Goal: Contribute content: Add original content to the website for others to see

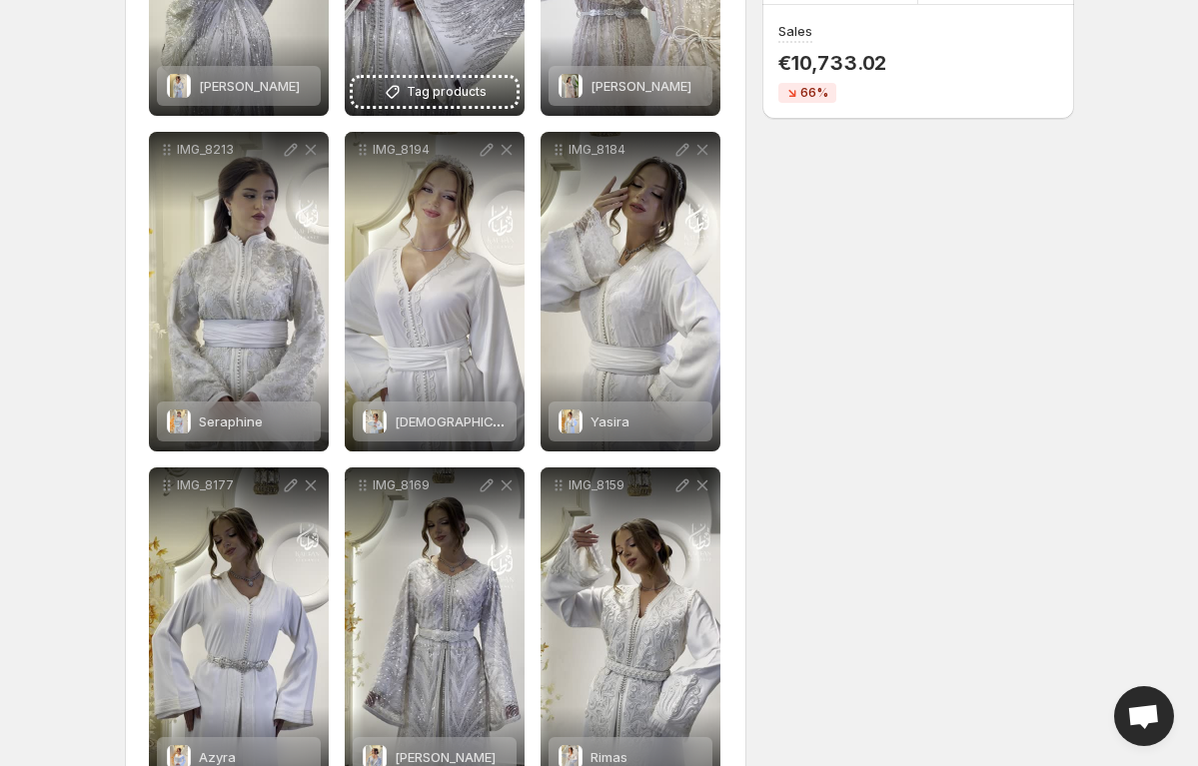
scroll to position [514, 0]
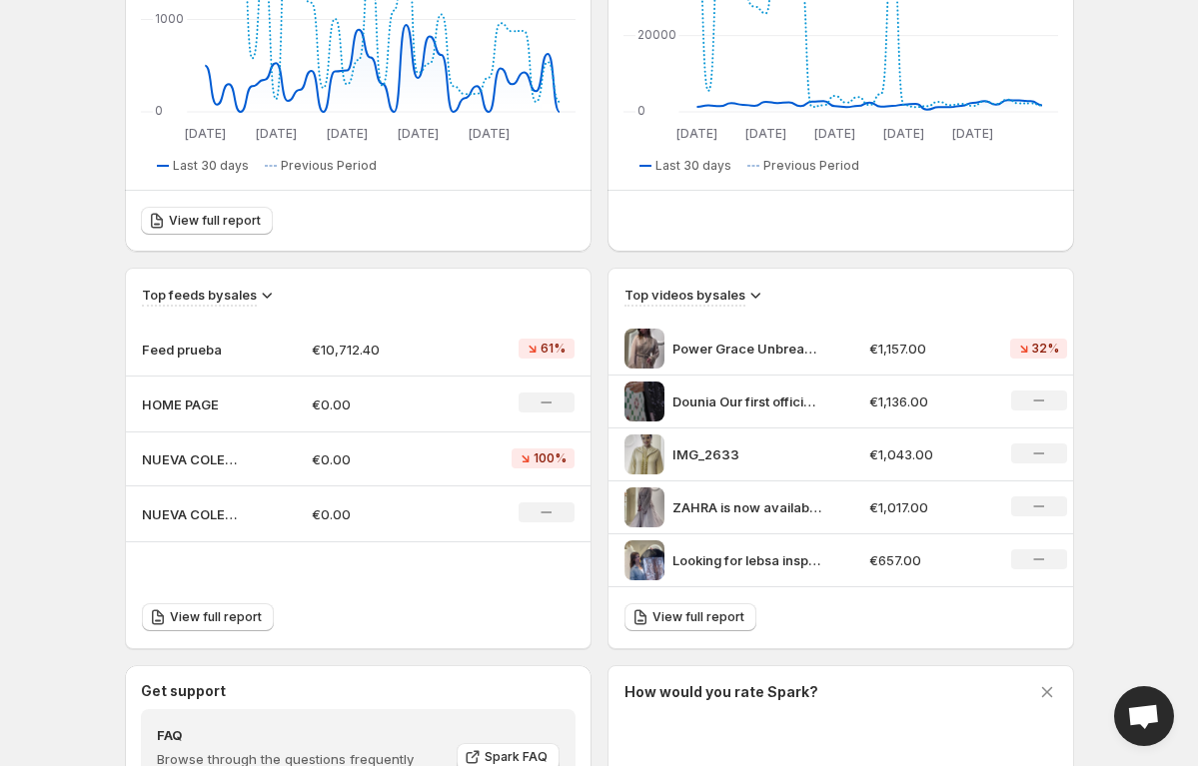
scroll to position [484, 0]
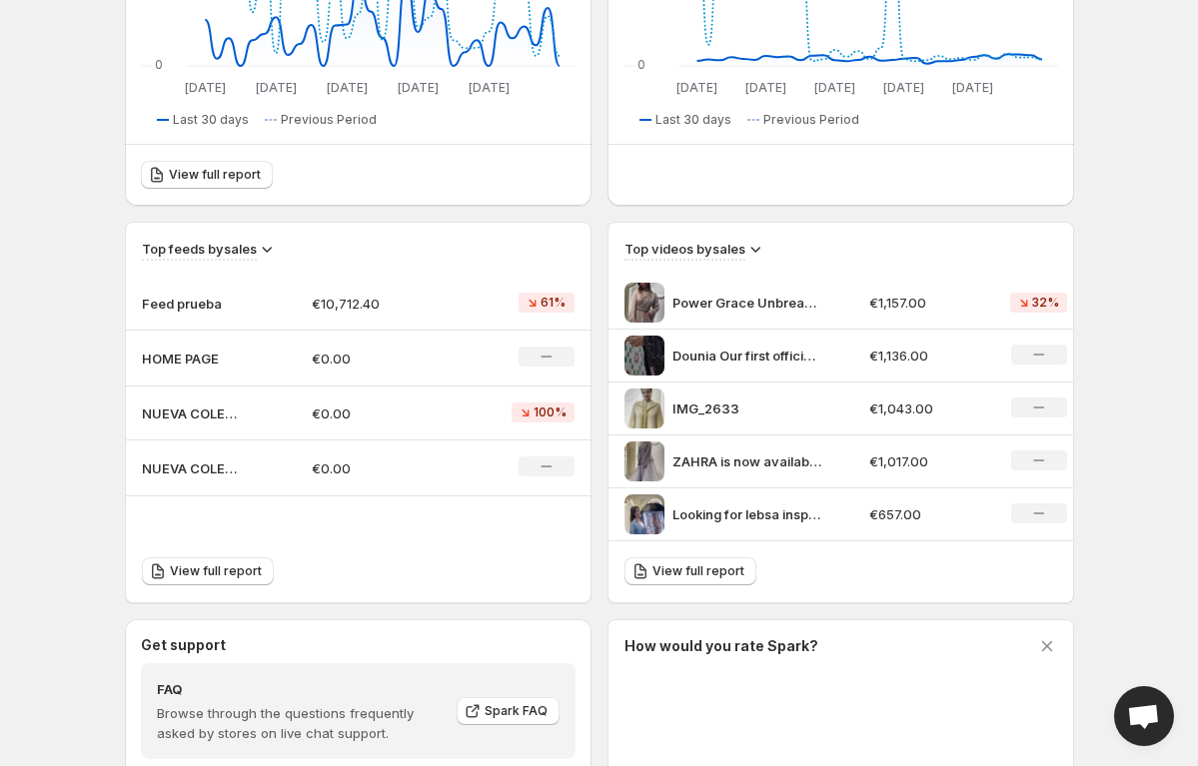
click at [255, 306] on td "Feed prueba" at bounding box center [211, 304] width 171 height 54
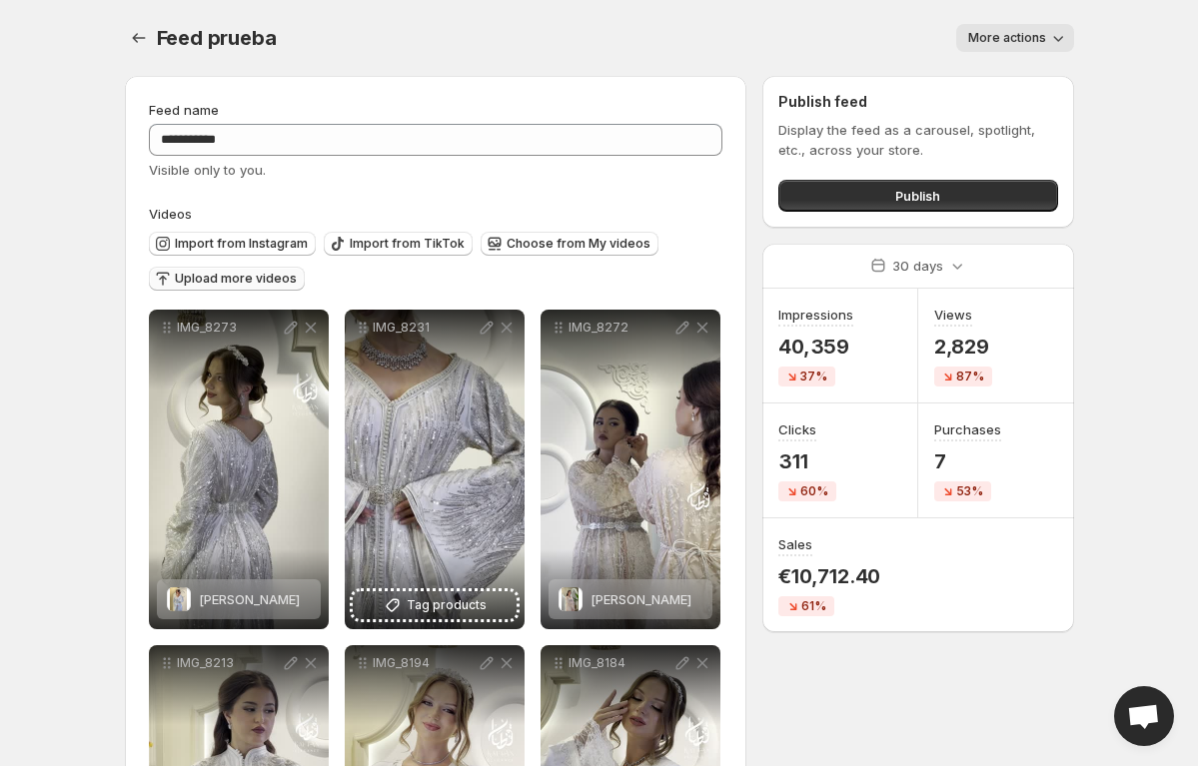
click at [215, 281] on span "Upload more videos" at bounding box center [236, 279] width 122 height 16
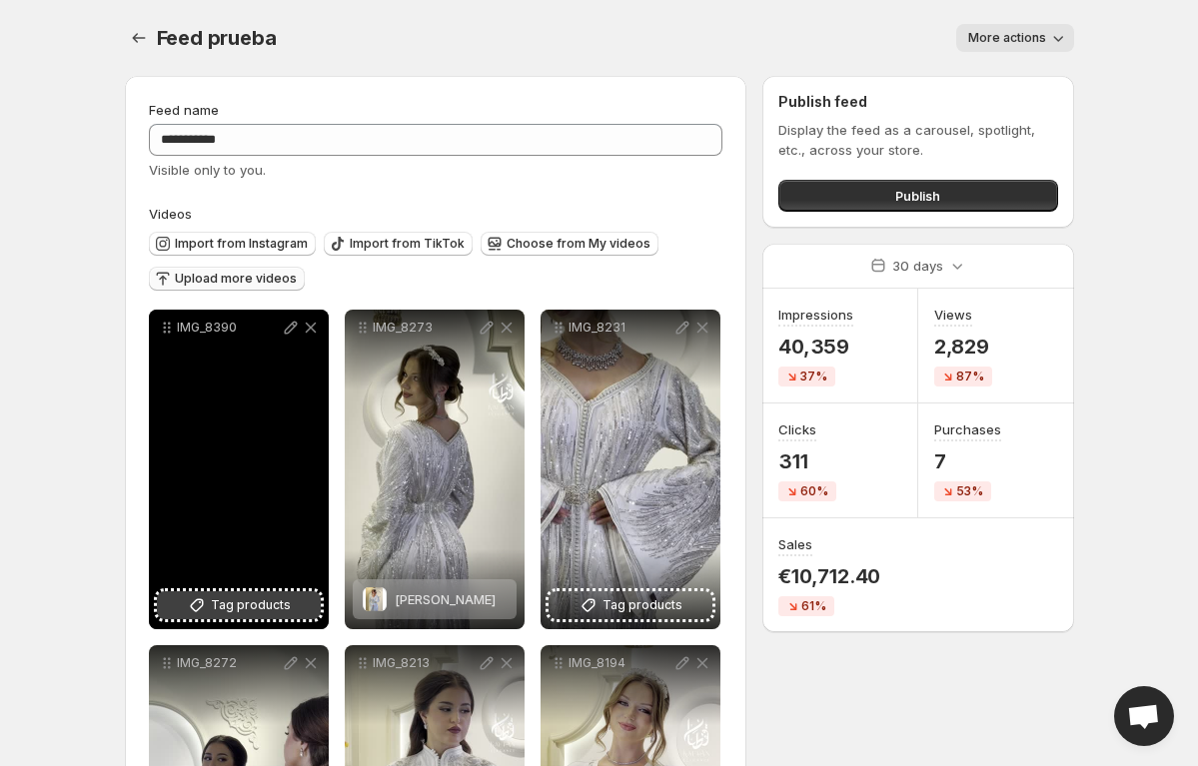
click at [214, 598] on span "Tag products" at bounding box center [251, 606] width 80 height 20
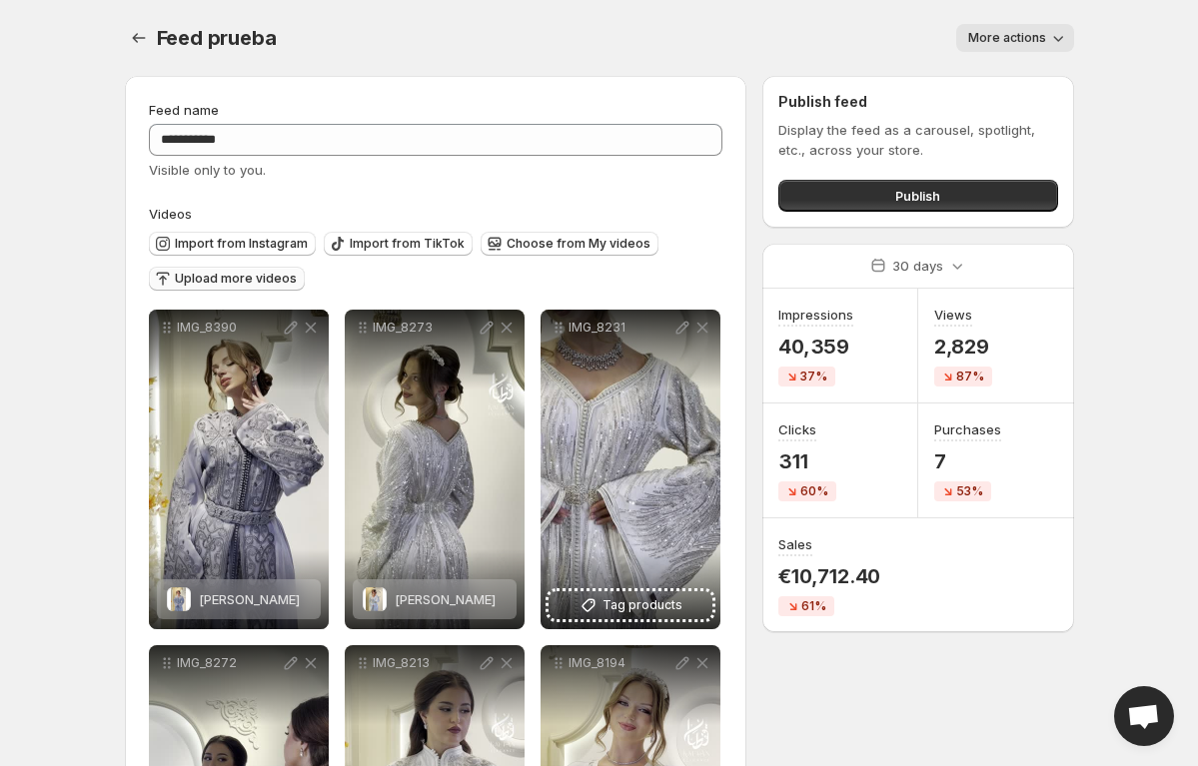
click at [259, 280] on span "Upload more videos" at bounding box center [236, 279] width 122 height 16
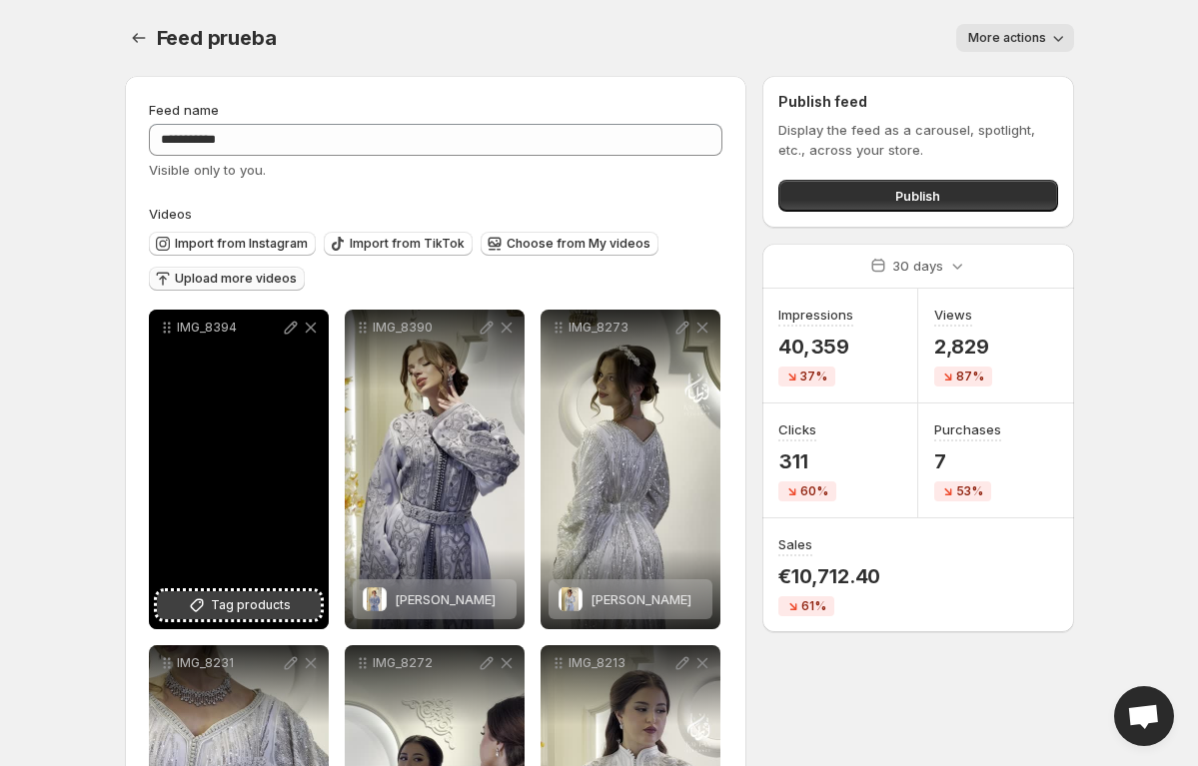
click at [227, 611] on span "Tag products" at bounding box center [251, 606] width 80 height 20
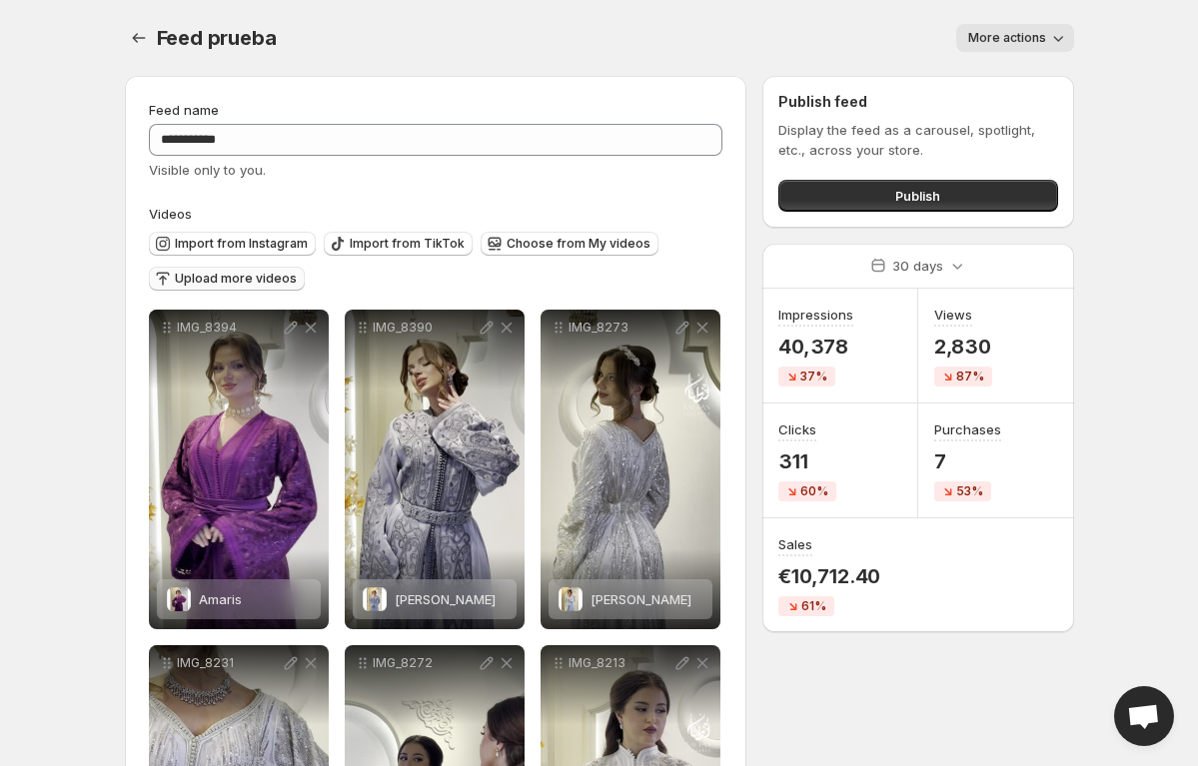
click at [267, 273] on span "Upload more videos" at bounding box center [236, 279] width 122 height 16
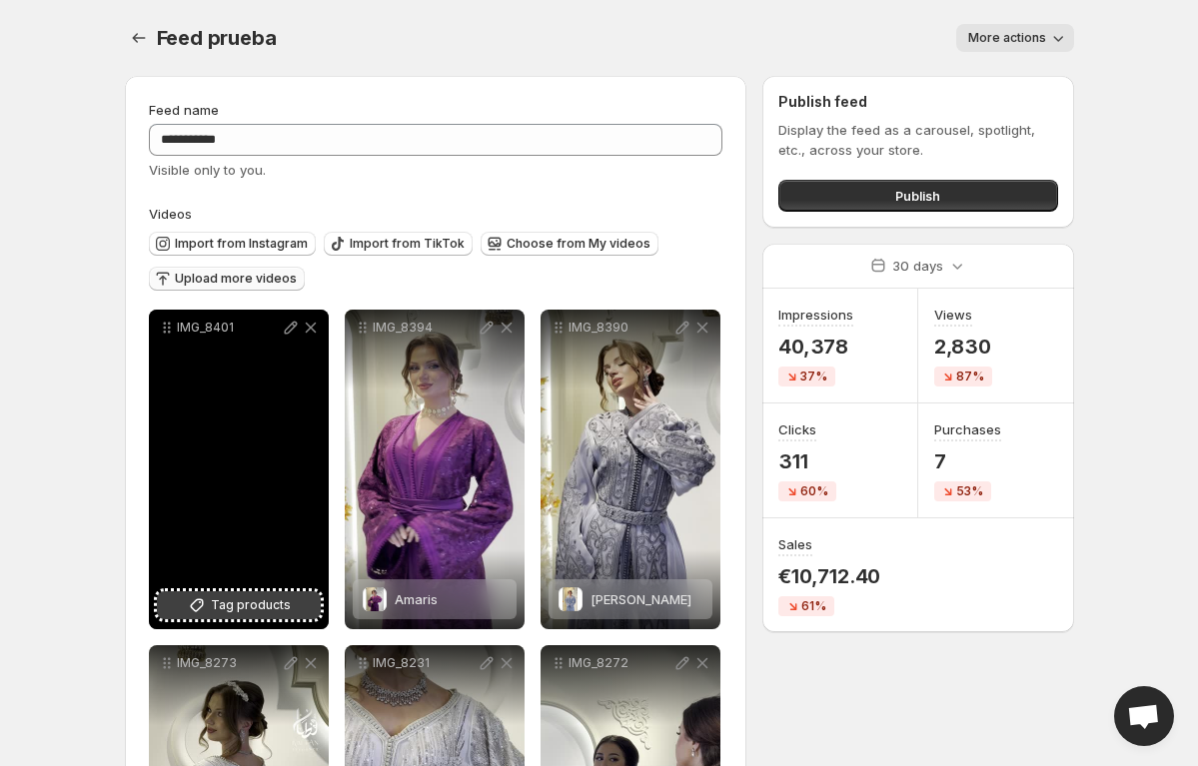
click at [253, 606] on span "Tag products" at bounding box center [251, 606] width 80 height 20
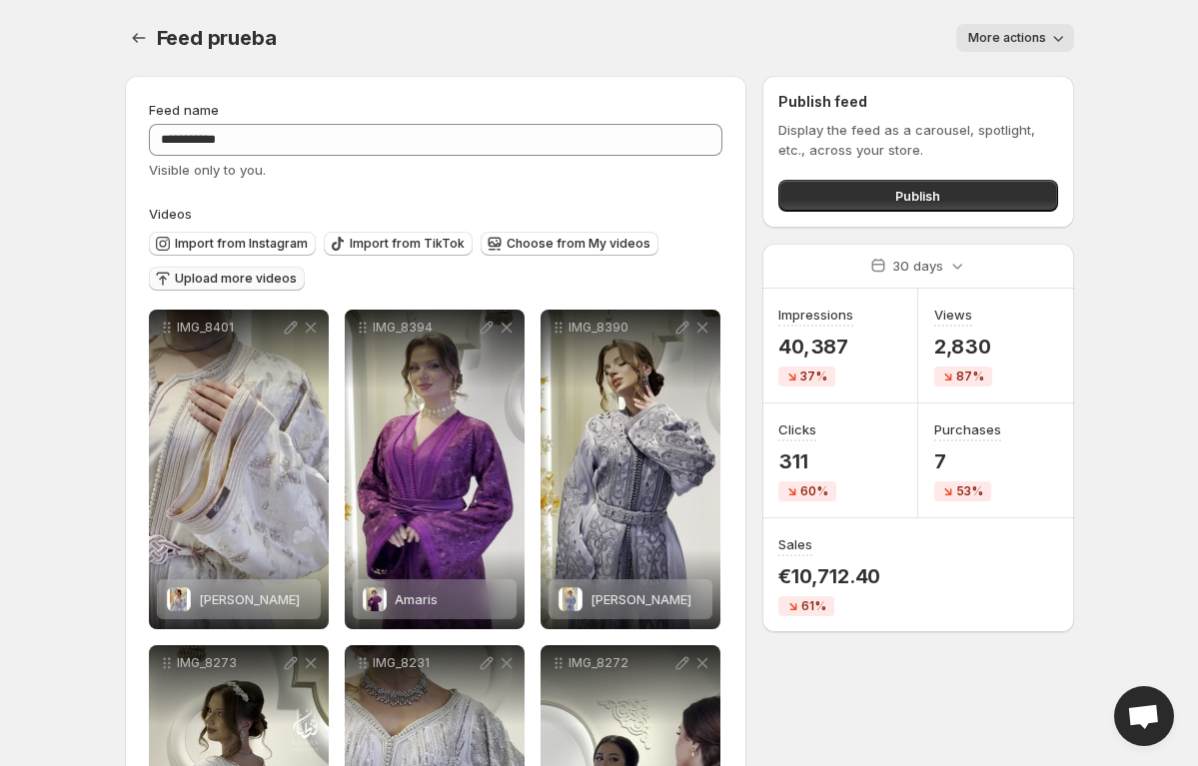
click at [235, 272] on span "Upload more videos" at bounding box center [236, 279] width 122 height 16
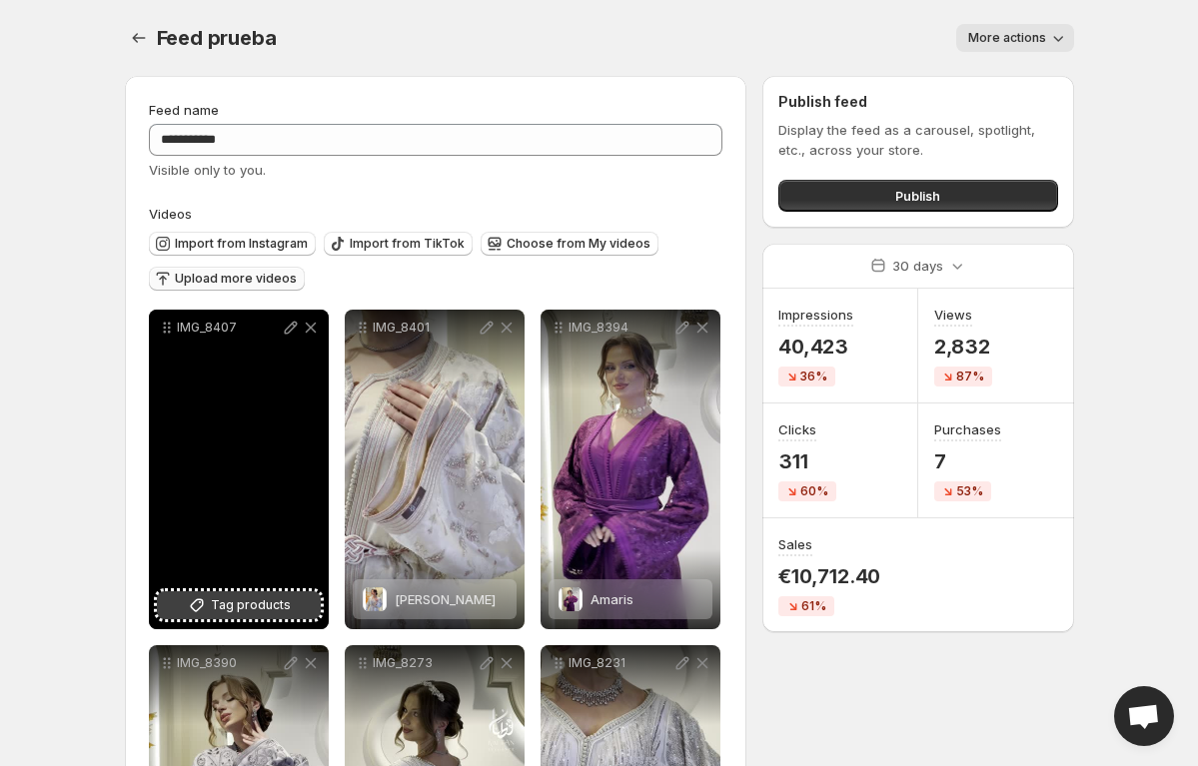
click at [222, 601] on span "Tag products" at bounding box center [251, 606] width 80 height 20
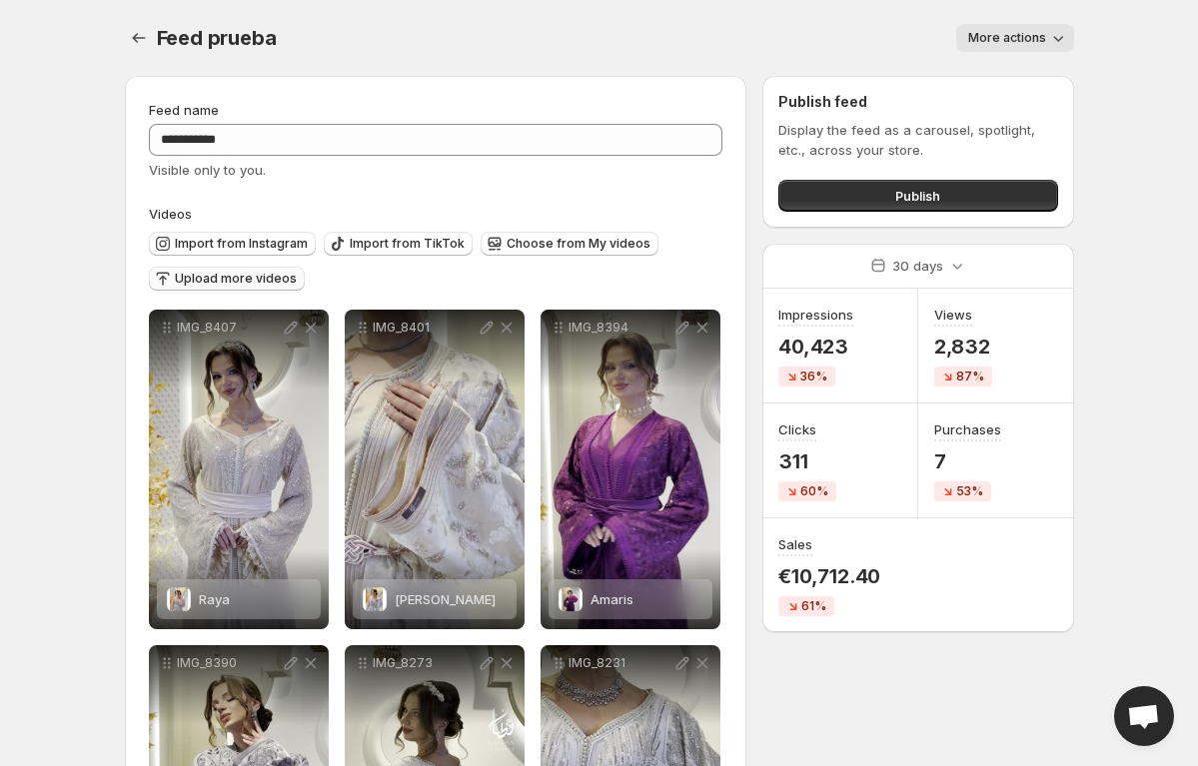
click at [265, 280] on span "Upload more videos" at bounding box center [236, 279] width 122 height 16
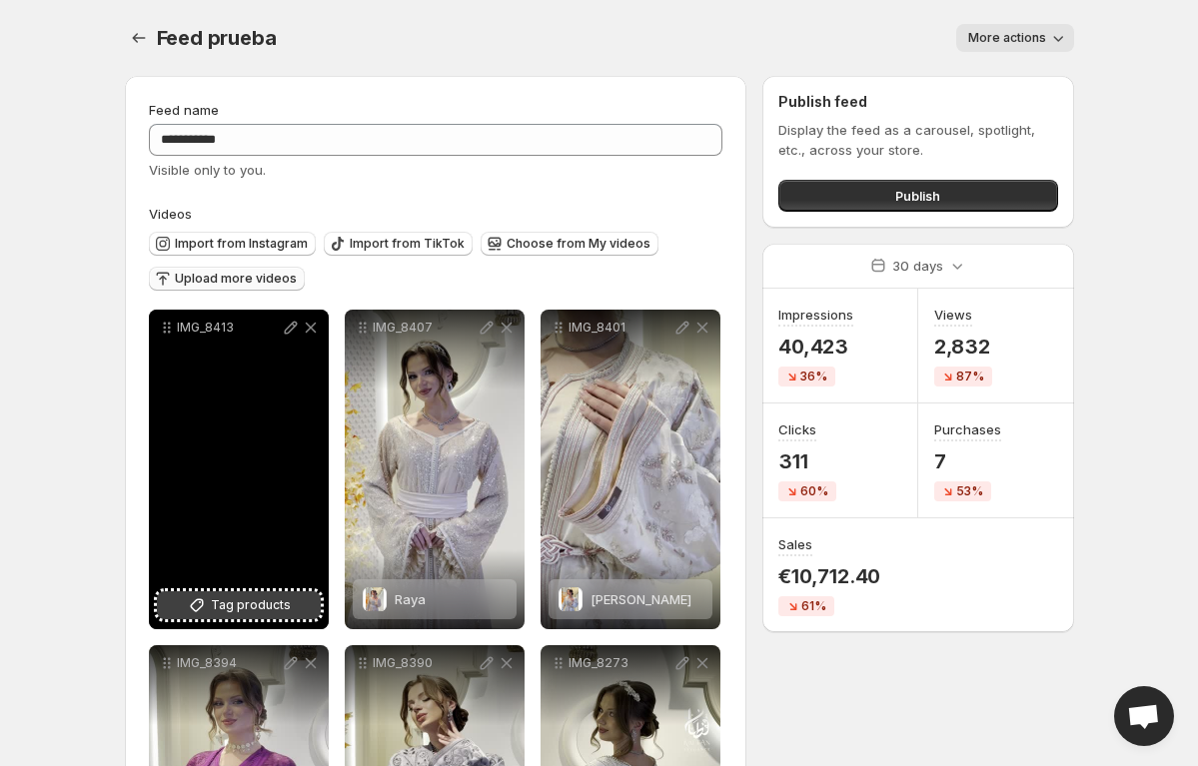
click at [228, 610] on span "Tag products" at bounding box center [251, 606] width 80 height 20
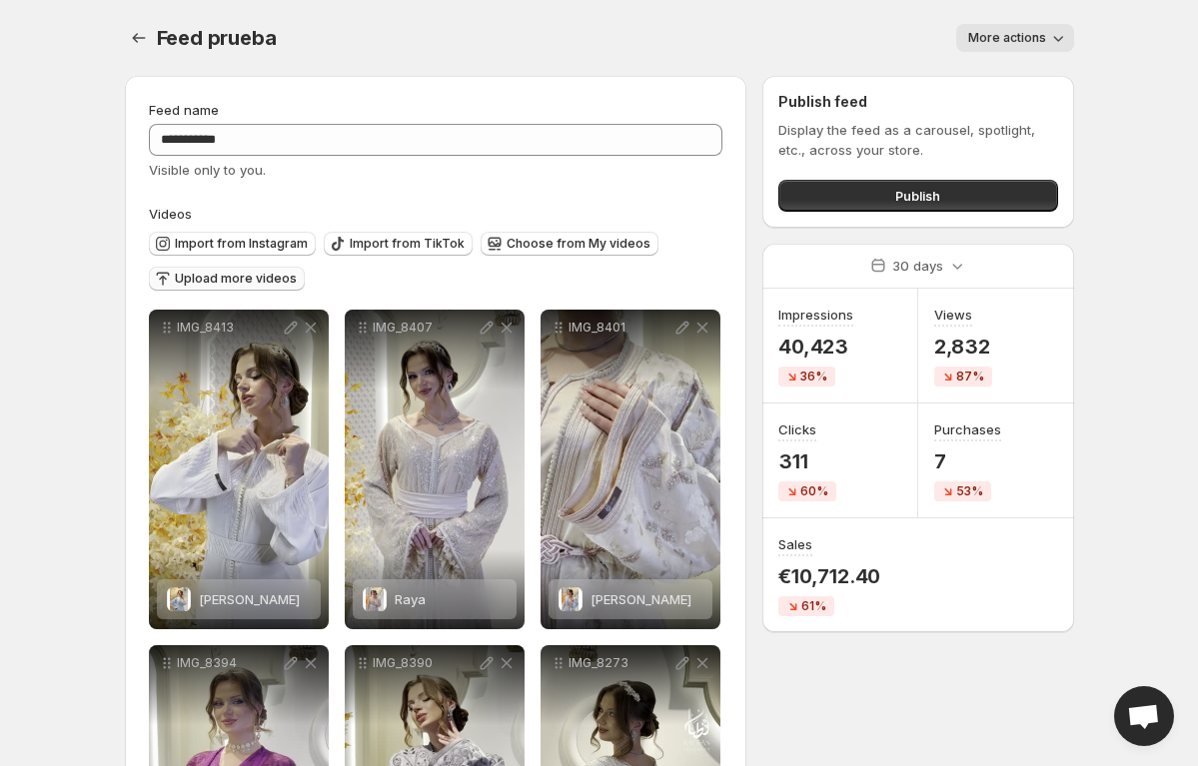
click at [247, 276] on span "Upload more videos" at bounding box center [236, 279] width 122 height 16
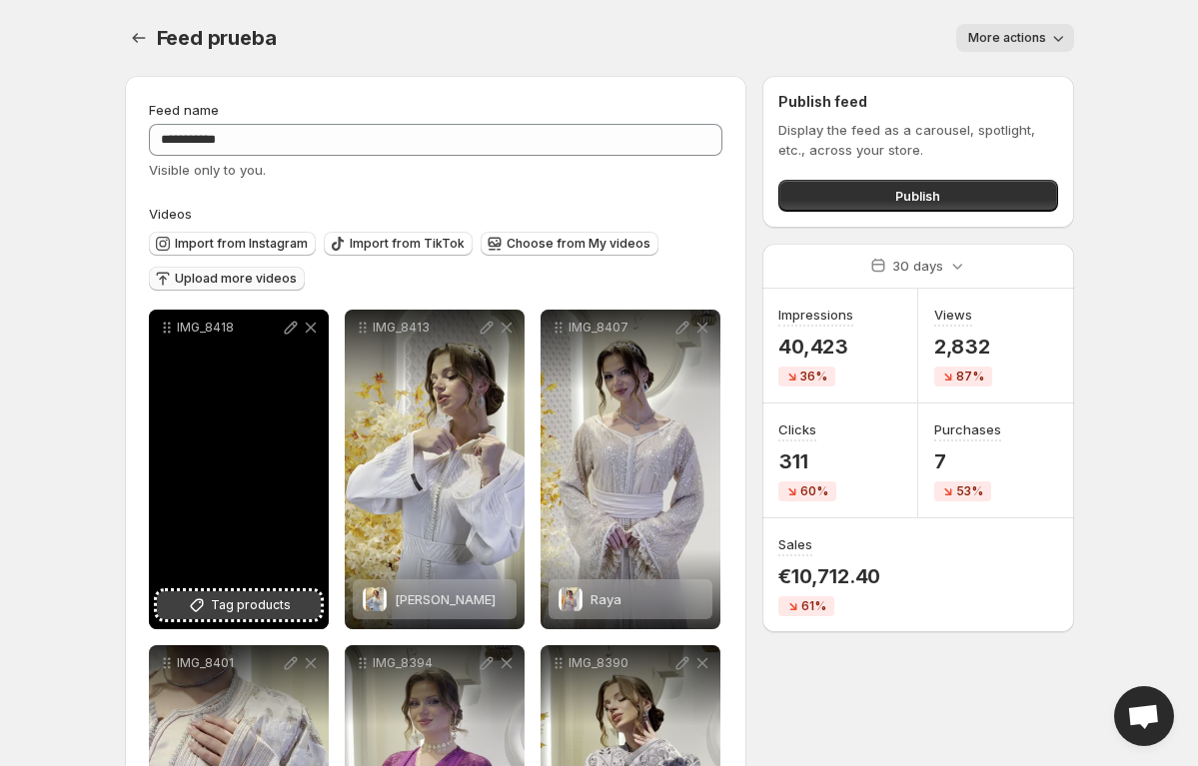
click at [221, 615] on span "Tag products" at bounding box center [251, 606] width 80 height 20
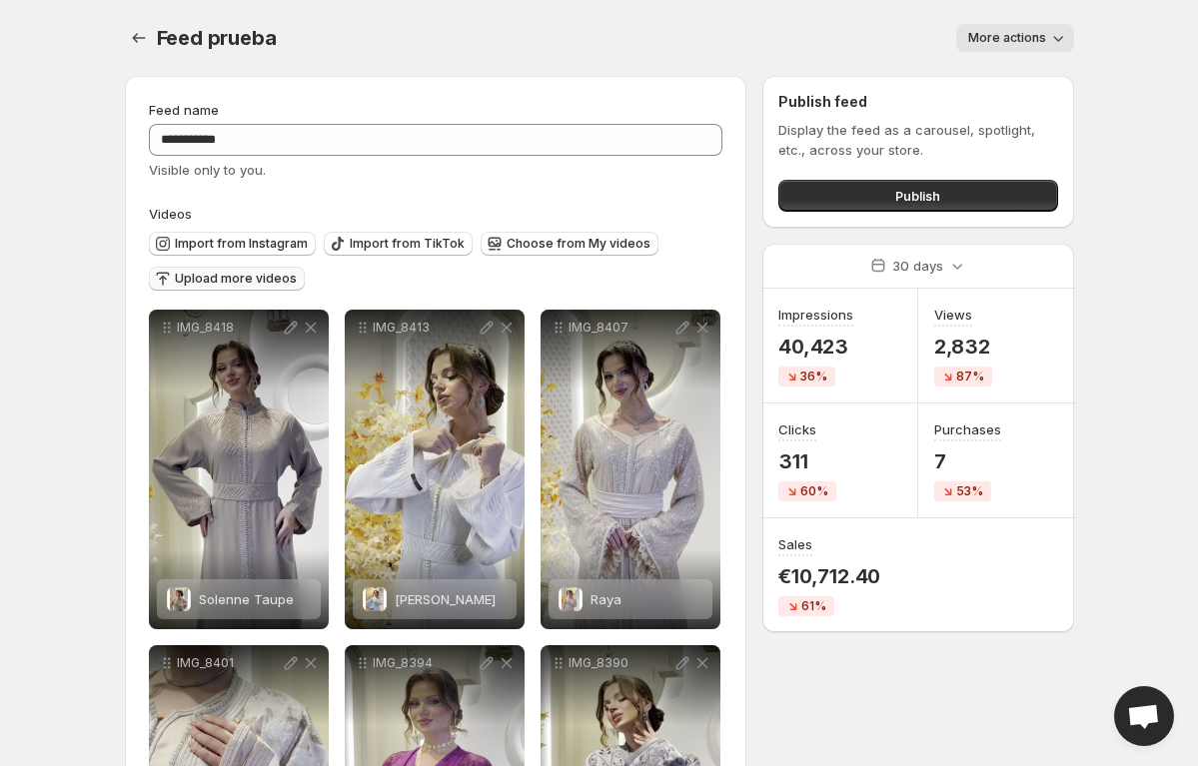
click at [199, 278] on span "Upload more videos" at bounding box center [236, 279] width 122 height 16
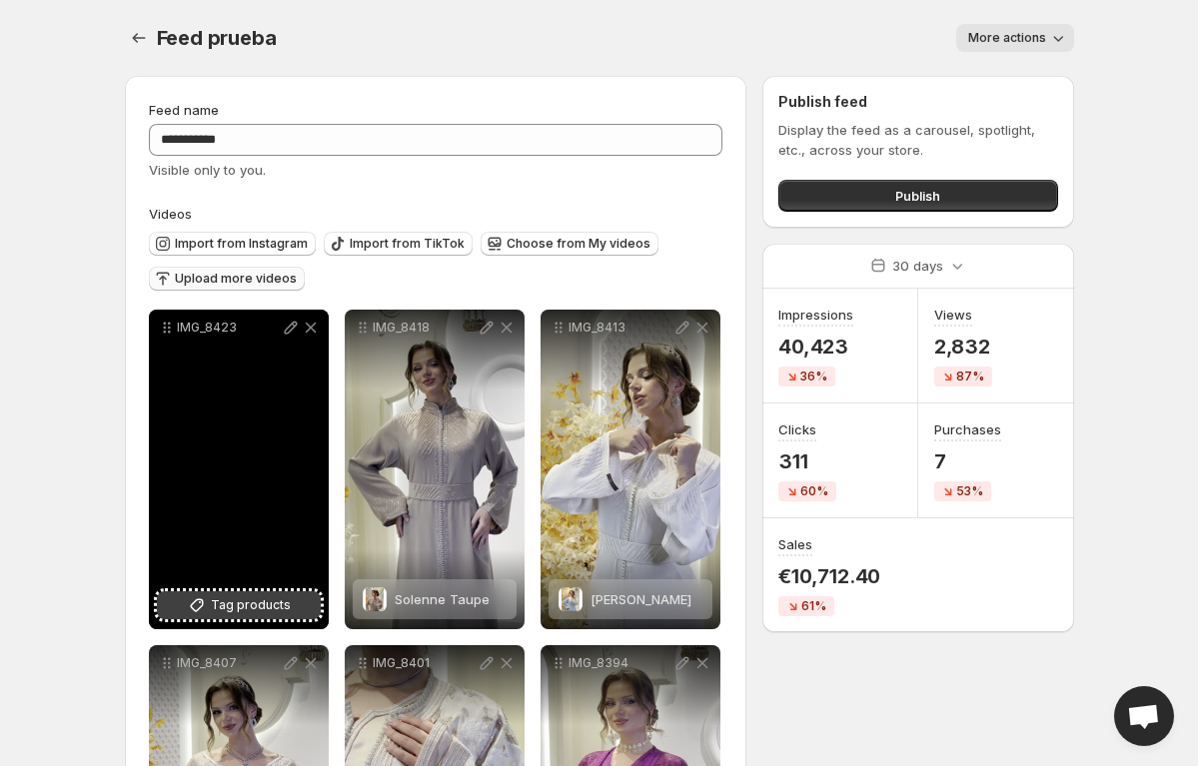
click at [198, 609] on icon at bounding box center [197, 606] width 20 height 20
